Goal: Find contact information: Find contact information

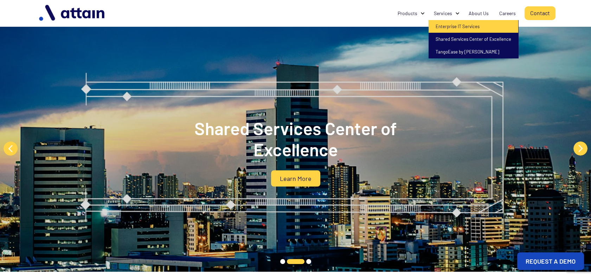
click at [446, 25] on link "Enterprise IT Services" at bounding box center [474, 26] width 90 height 13
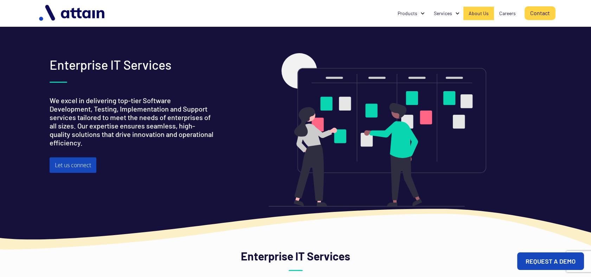
click at [482, 15] on div "About Us" at bounding box center [479, 13] width 20 height 7
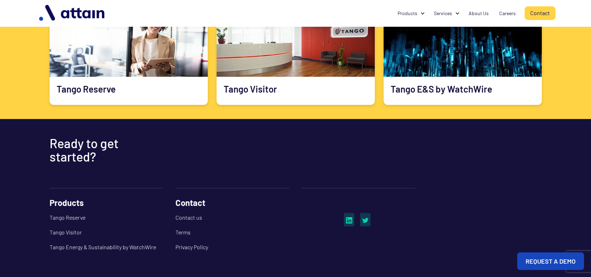
scroll to position [427, 0]
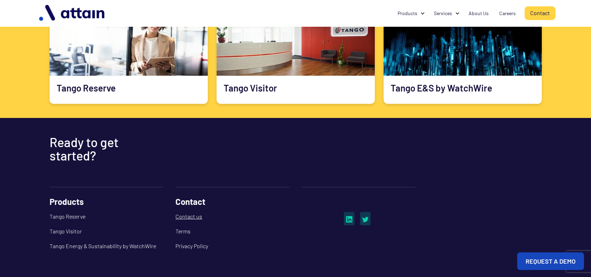
click at [194, 215] on link "Contact us" at bounding box center [233, 216] width 114 height 15
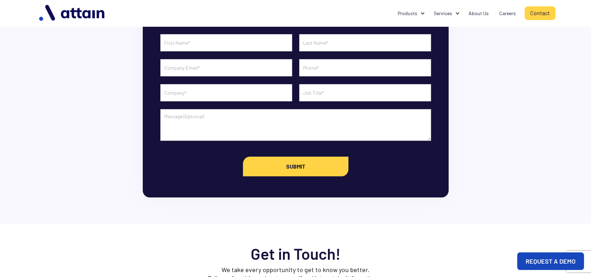
scroll to position [66, 0]
